Goal: Information Seeking & Learning: Find specific fact

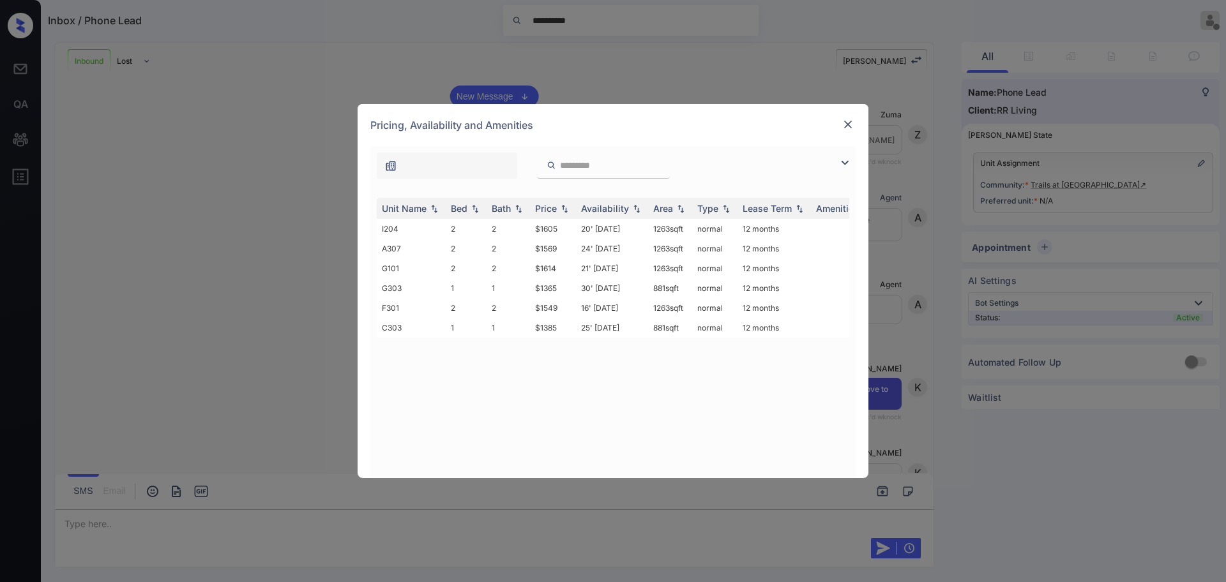
scroll to position [561, 0]
click at [842, 126] on img at bounding box center [848, 124] width 13 height 13
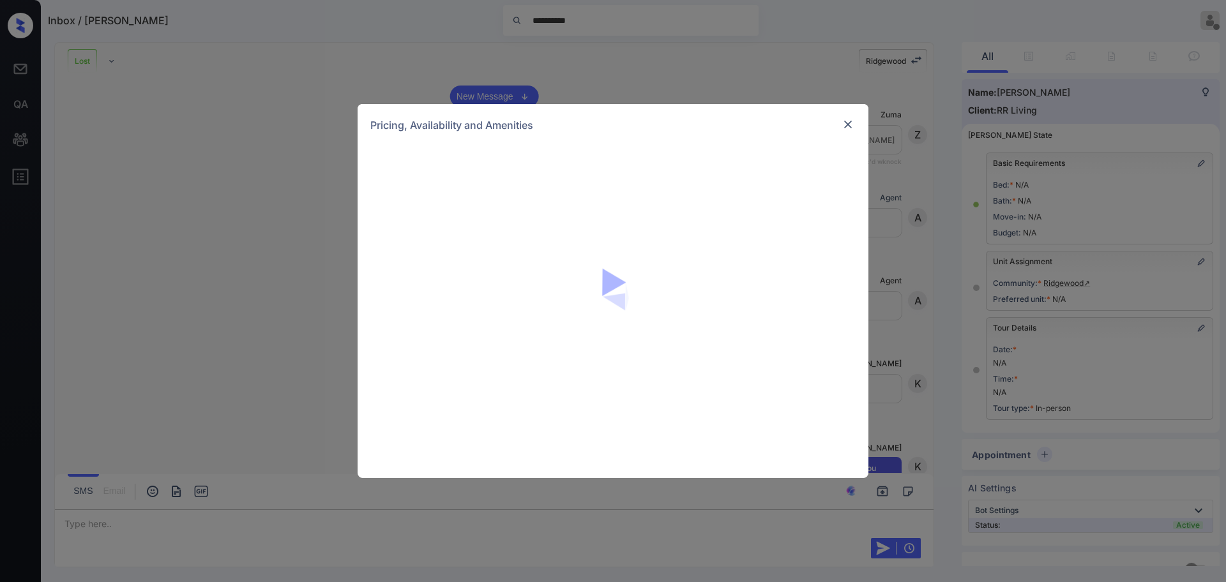
scroll to position [7922, 0]
click at [215, 202] on div "Pricing, Availability and Amenities" at bounding box center [613, 291] width 1226 height 582
click at [587, 63] on div "Pricing, Availability and Amenities" at bounding box center [613, 291] width 1226 height 582
drag, startPoint x: 590, startPoint y: 17, endPoint x: 845, endPoint y: 118, distance: 274.6
click at [611, 24] on div "Pricing, Availability and Amenities" at bounding box center [613, 291] width 1226 height 582
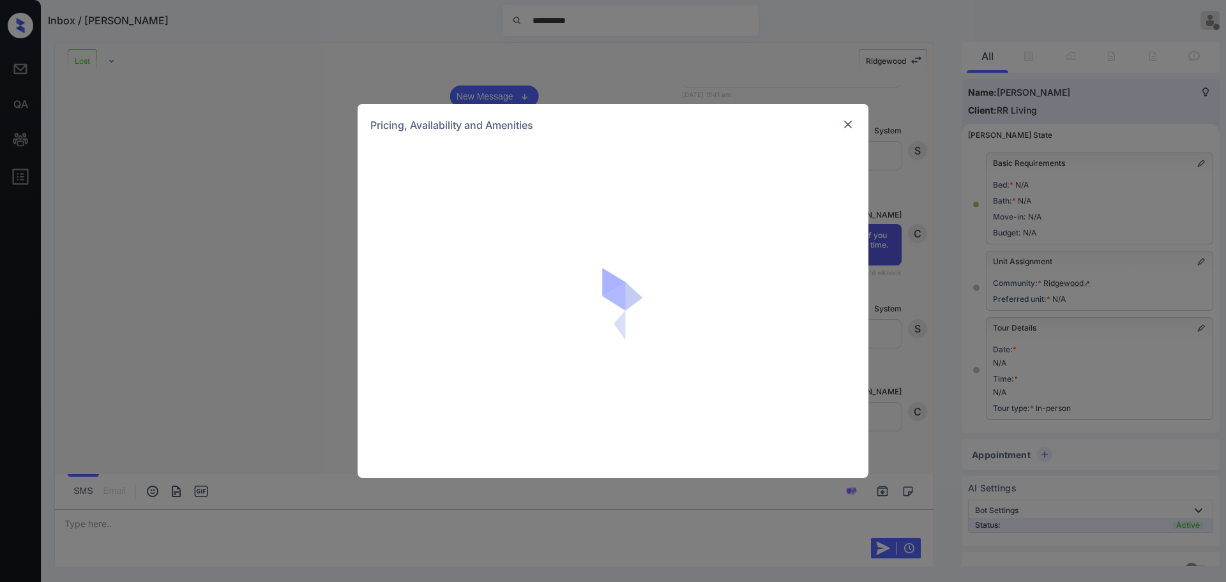
click at [847, 122] on img at bounding box center [848, 124] width 13 height 13
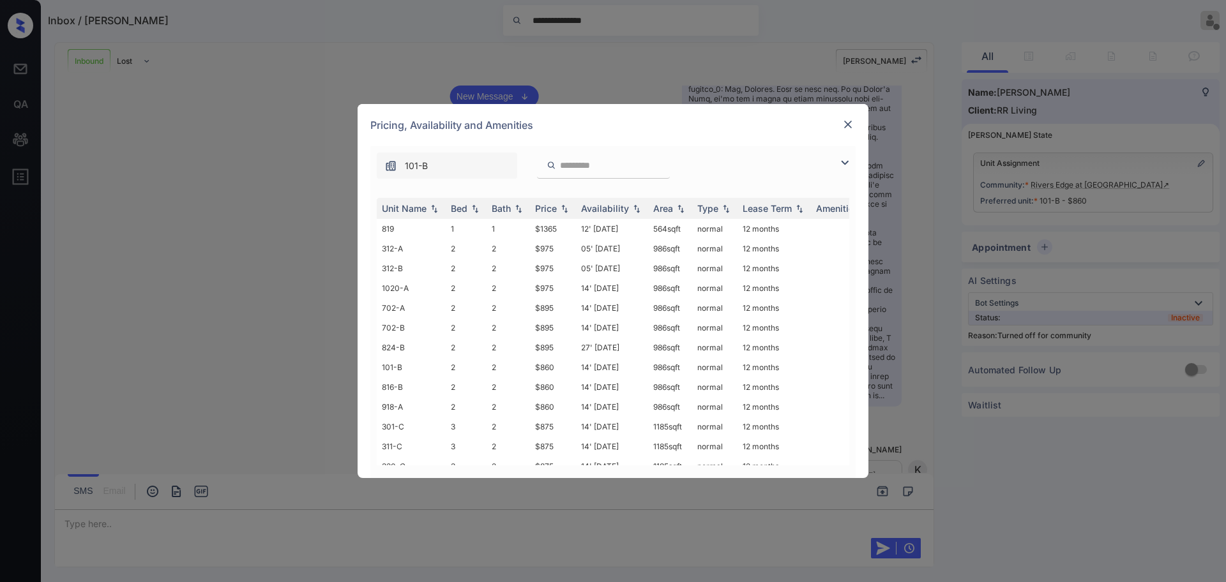
click at [843, 161] on img at bounding box center [844, 162] width 15 height 15
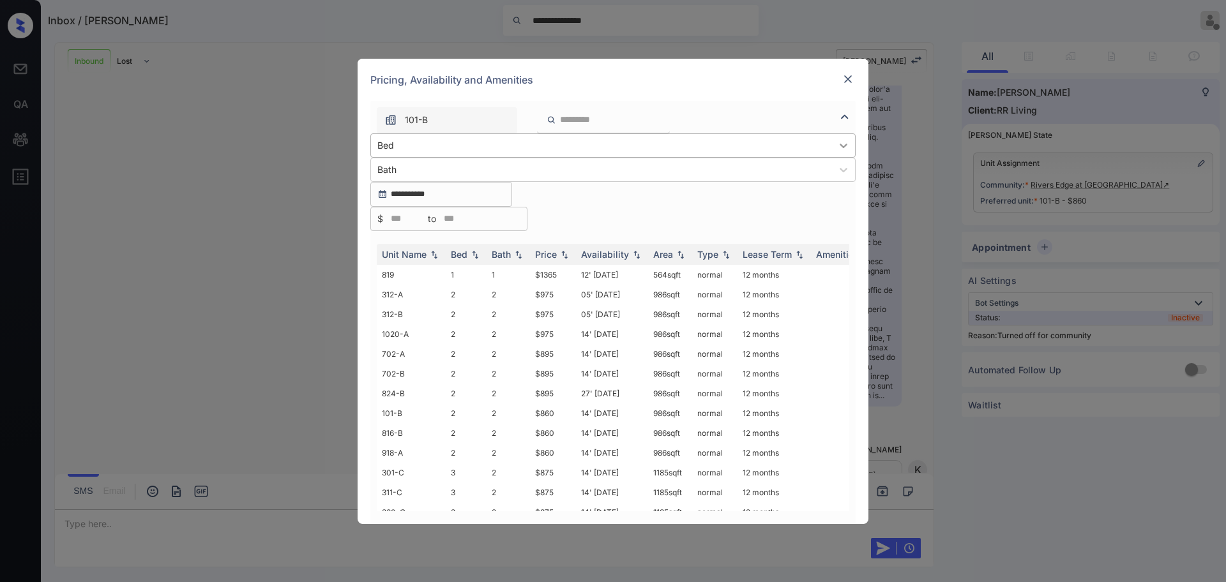
click at [837, 152] on icon at bounding box center [843, 145] width 13 height 13
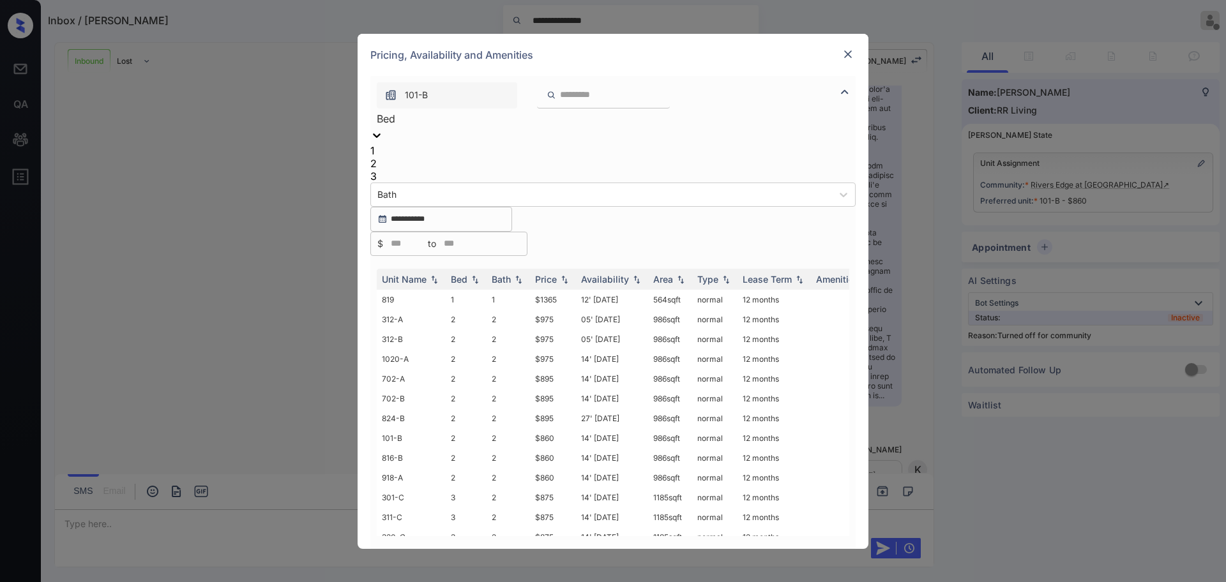
click at [388, 183] on div "3" at bounding box center [612, 176] width 485 height 13
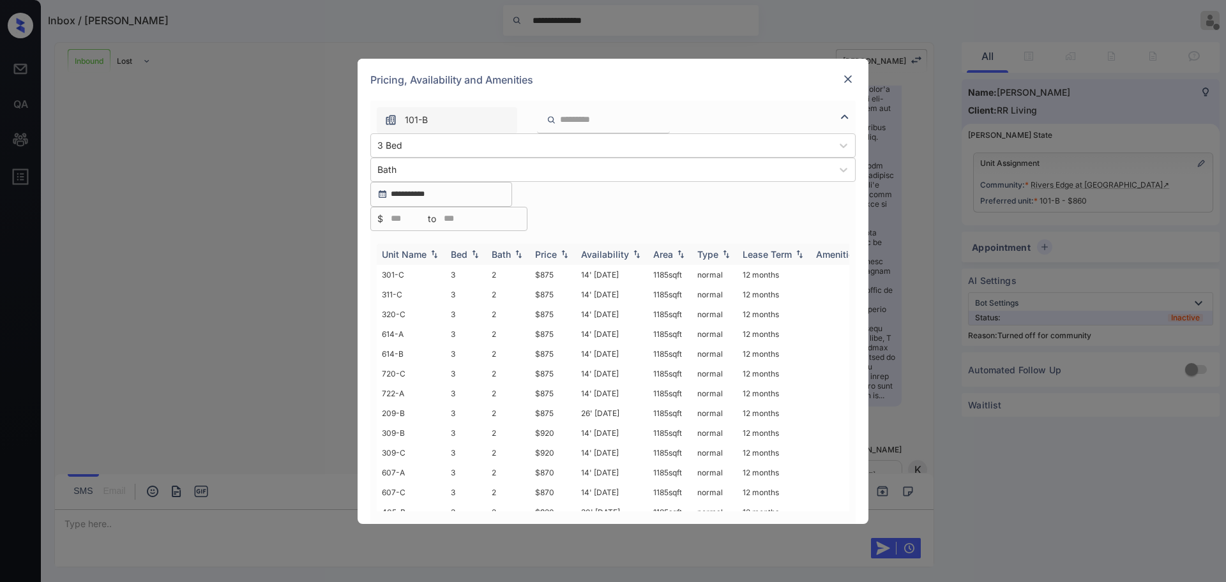
click at [556, 249] on div "Price" at bounding box center [546, 254] width 22 height 11
click at [551, 249] on div "Price" at bounding box center [546, 254] width 22 height 11
click at [841, 87] on div at bounding box center [847, 79] width 15 height 15
